Goal: Information Seeking & Learning: Learn about a topic

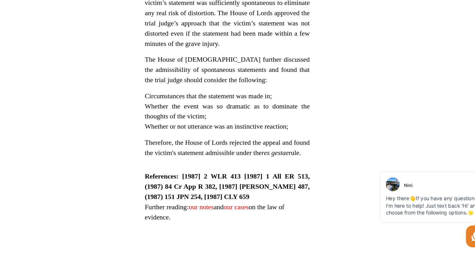
scroll to position [619, 0]
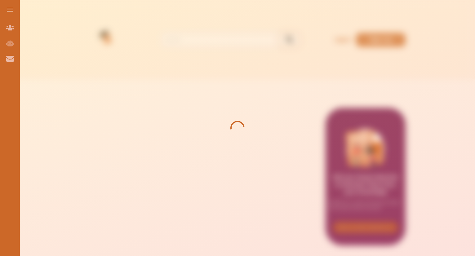
click at [377, 49] on div at bounding box center [237, 128] width 475 height 256
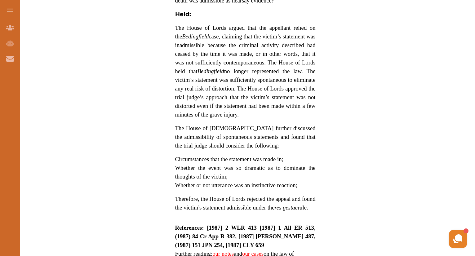
scroll to position [606, 0]
